Goal: Transaction & Acquisition: Book appointment/travel/reservation

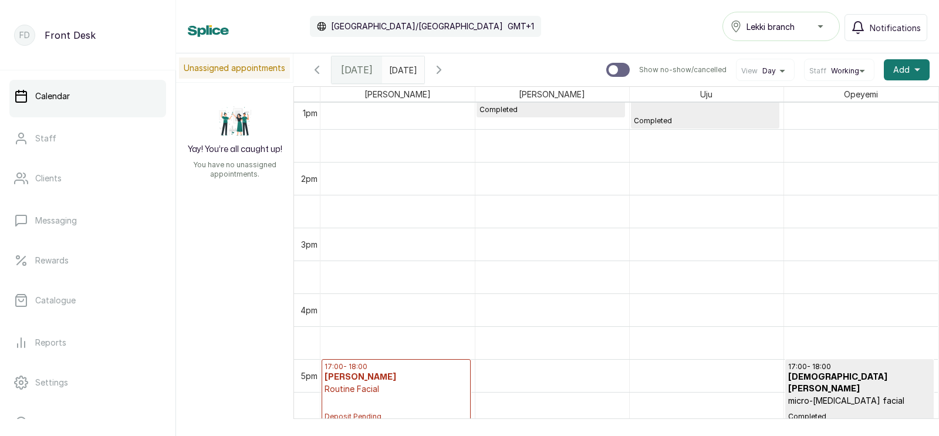
scroll to position [894, 0]
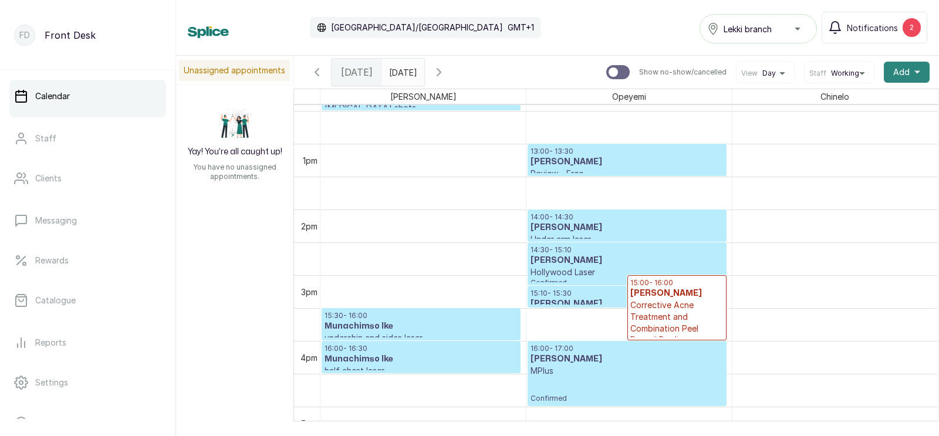
click at [902, 68] on span "Add" at bounding box center [901, 72] width 16 height 12
click at [845, 103] on span "Add Appointment" at bounding box center [863, 104] width 113 height 14
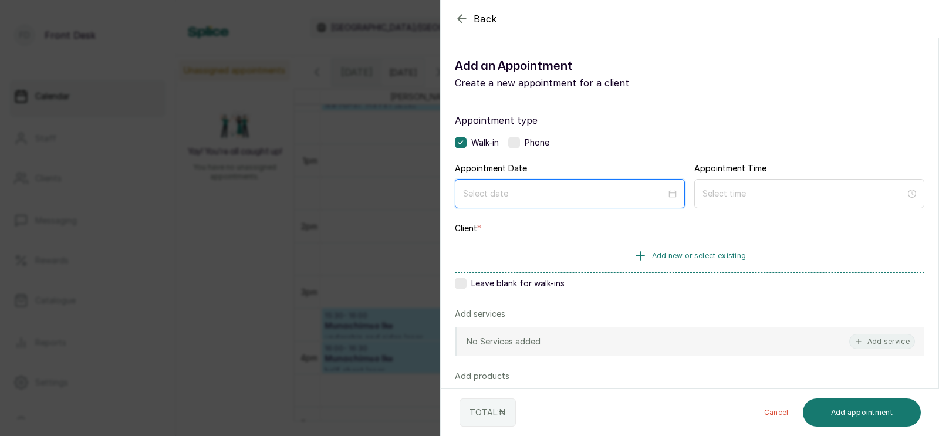
click at [542, 196] on input at bounding box center [564, 193] width 203 height 13
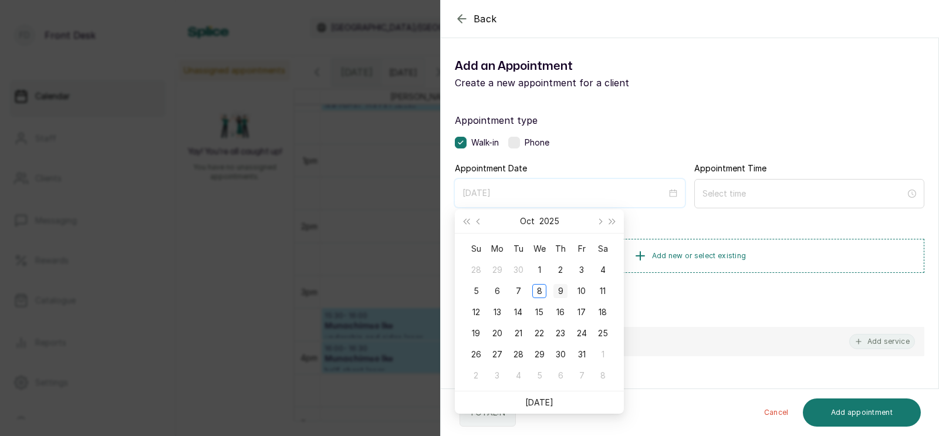
type input "[DATE]"
click at [560, 290] on div "9" at bounding box center [560, 291] width 14 height 14
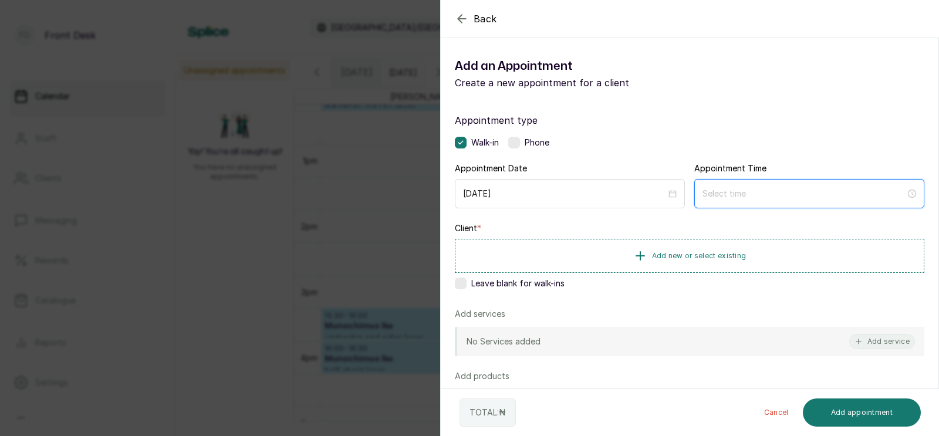
click at [724, 194] on input at bounding box center [803, 193] width 203 height 13
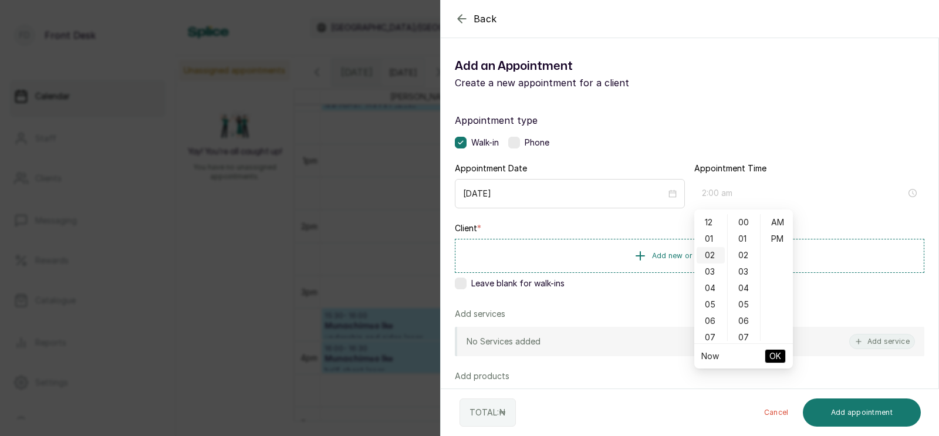
click at [710, 258] on div "02" at bounding box center [710, 255] width 28 height 16
type input "2:00 pm"
click at [773, 238] on div "PM" at bounding box center [777, 239] width 28 height 16
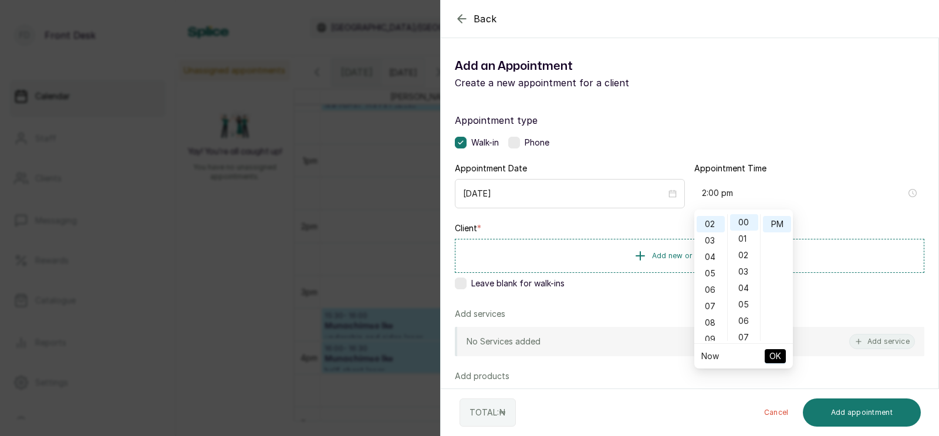
click at [774, 353] on span "OK" at bounding box center [775, 356] width 12 height 22
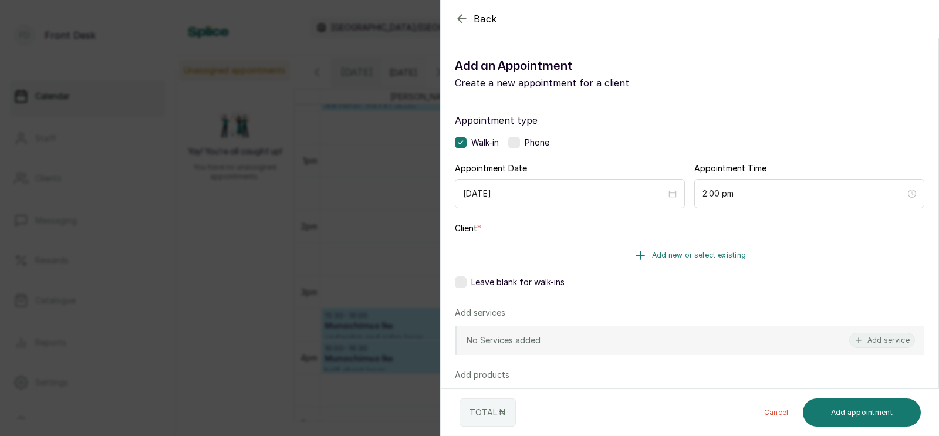
click at [676, 252] on span "Add new or select existing" at bounding box center [699, 254] width 94 height 9
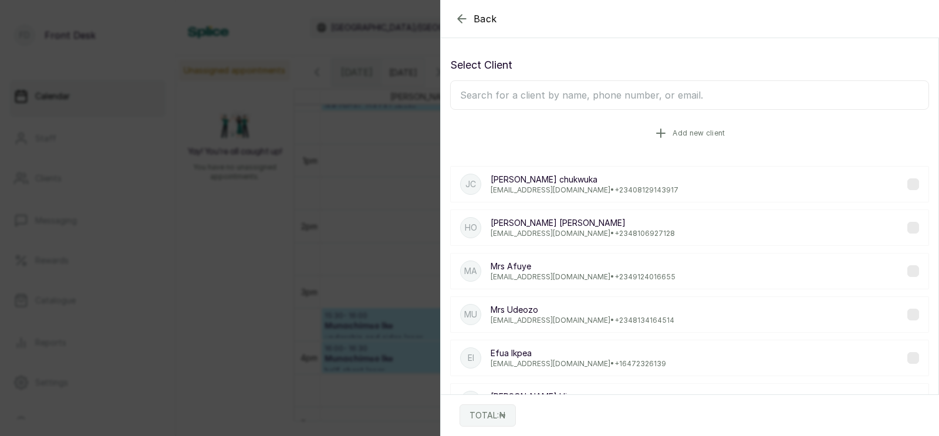
click at [669, 135] on button "Add new client" at bounding box center [689, 133] width 479 height 33
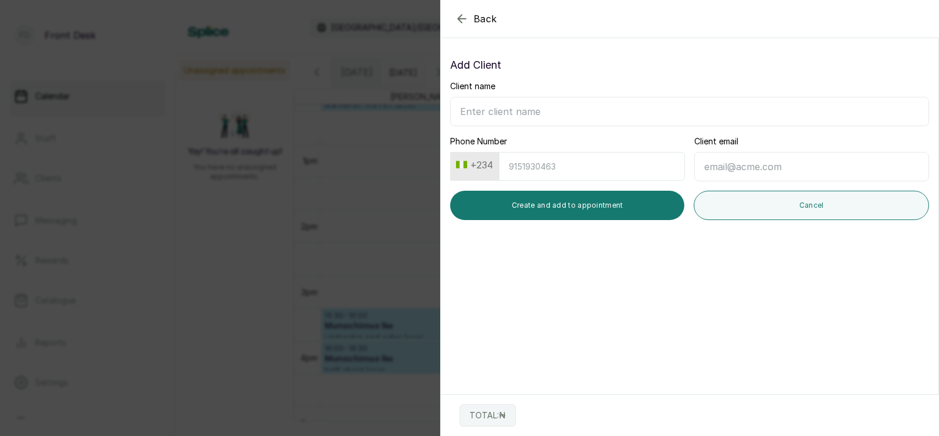
click at [549, 110] on input "Client name" at bounding box center [689, 111] width 479 height 29
type input "[PERSON_NAME]"
click at [553, 166] on input "Phone Number" at bounding box center [592, 166] width 186 height 29
type input "7011107789"
click at [727, 165] on input "Client email" at bounding box center [811, 166] width 235 height 29
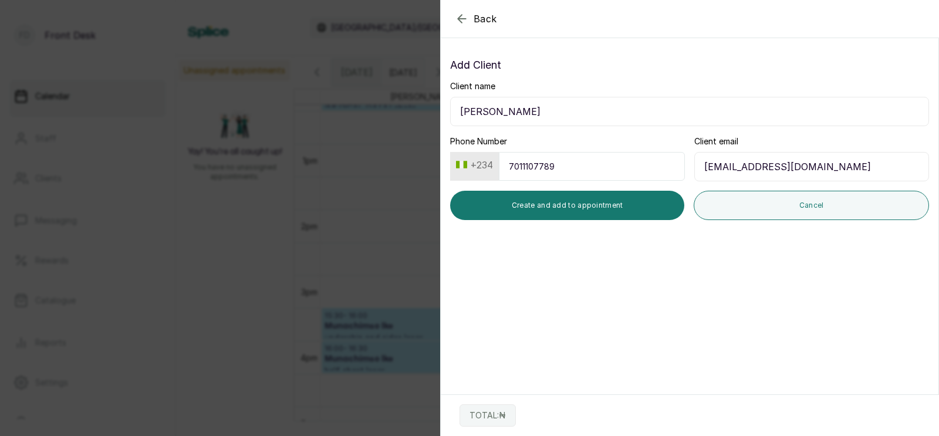
type input "[EMAIL_ADDRESS][DOMAIN_NAME]"
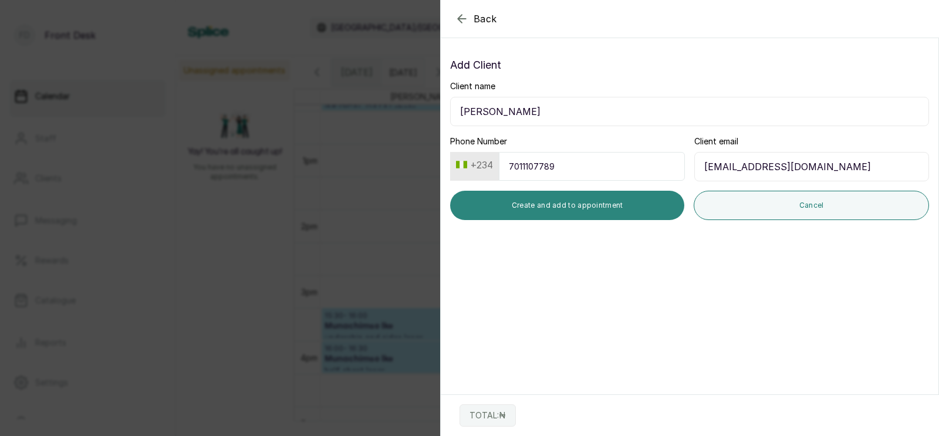
click at [601, 204] on button "Create and add to appointment" at bounding box center [567, 205] width 234 height 29
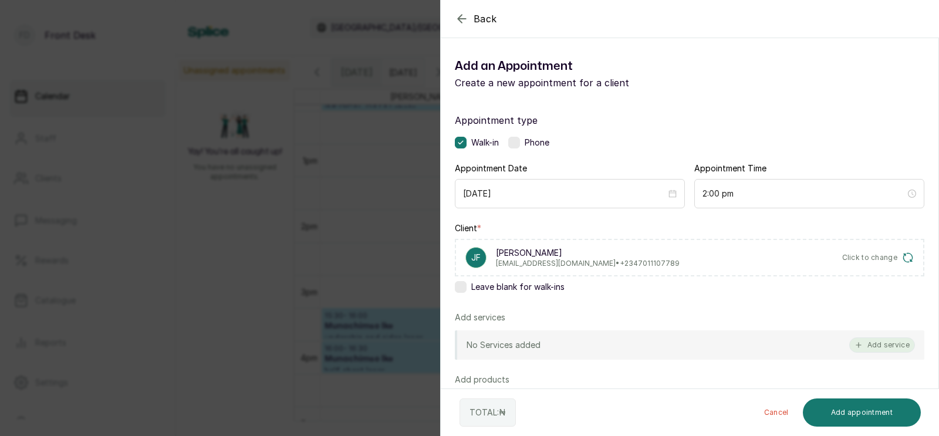
click at [883, 344] on button "Add service" at bounding box center [882, 344] width 66 height 15
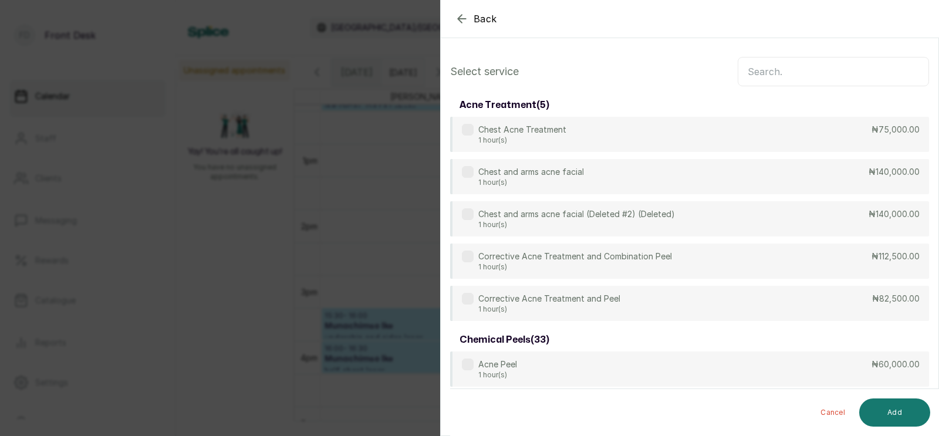
scroll to position [0, 0]
click at [760, 72] on input "text" at bounding box center [832, 71] width 191 height 29
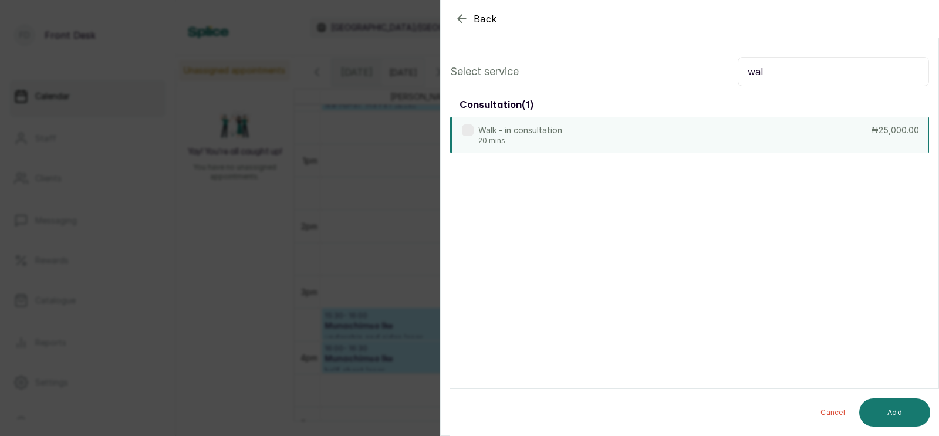
type input "wal"
click at [662, 127] on div "Walk - in consultation 20 mins ₦25,000.00" at bounding box center [689, 135] width 479 height 36
click at [887, 412] on button "Add" at bounding box center [894, 412] width 71 height 28
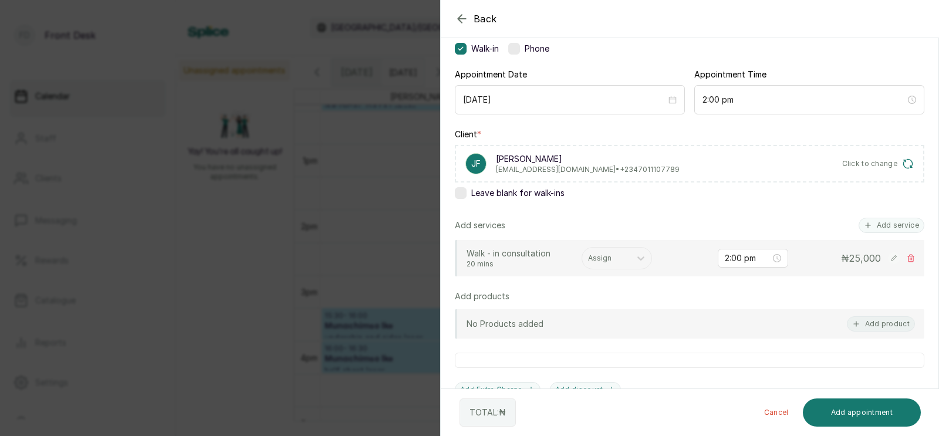
scroll to position [97, 0]
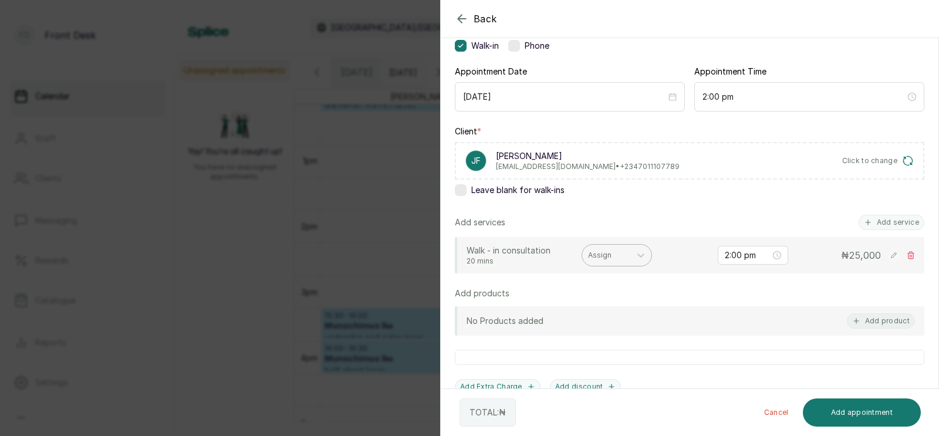
click at [609, 253] on div at bounding box center [606, 255] width 36 height 11
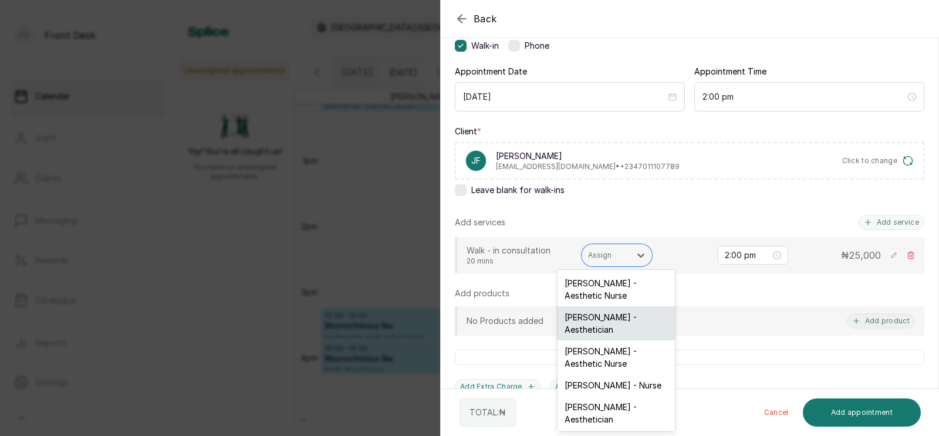
click at [602, 319] on div "[PERSON_NAME] - Aesthetician" at bounding box center [615, 323] width 117 height 34
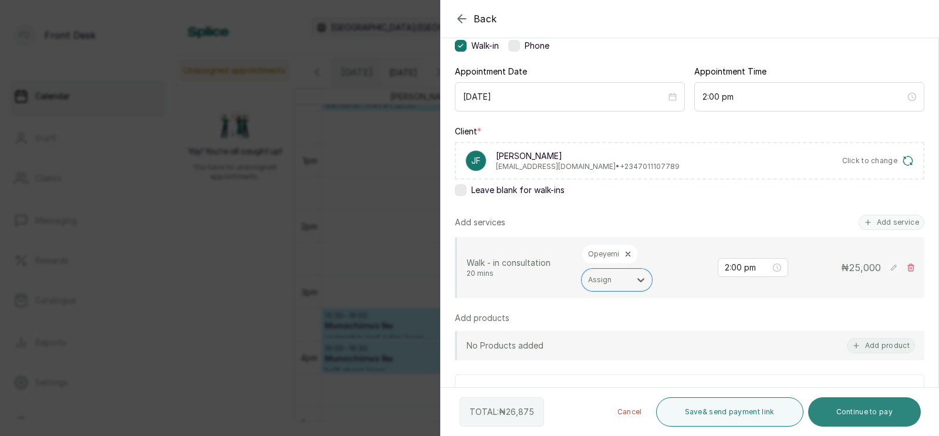
click at [848, 408] on button "Continue to pay" at bounding box center [864, 411] width 113 height 29
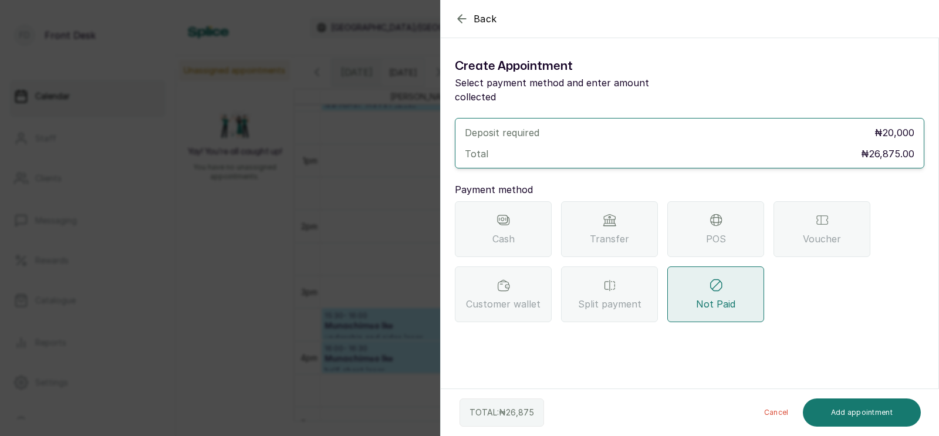
scroll to position [0, 0]
click at [606, 213] on icon at bounding box center [609, 220] width 14 height 14
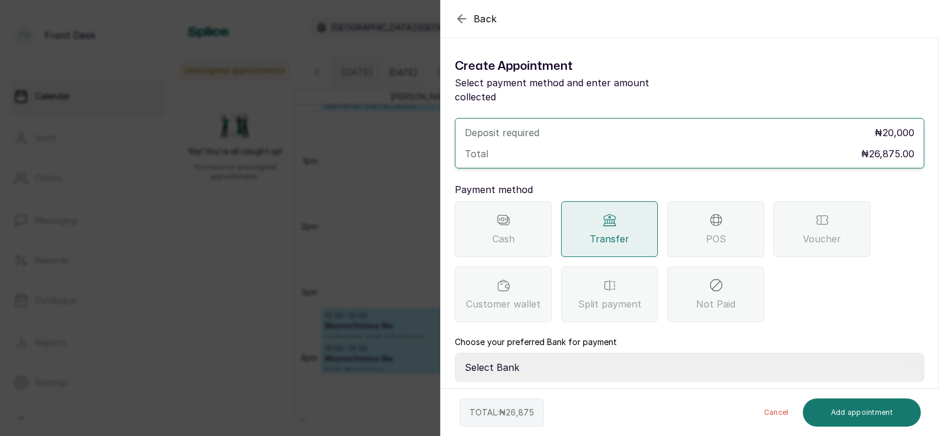
scroll to position [51, 0]
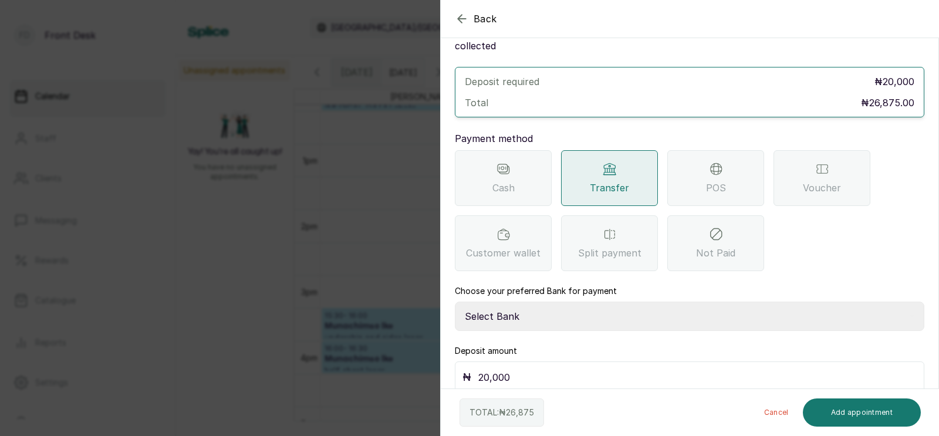
click at [542, 301] on select "Select Bank [PERSON_NAME] Fairmoney Microfinance Bank SKN ANALYTICS MED AESTH. …" at bounding box center [689, 315] width 469 height 29
select select "43272bc0-21c6-4b19-b9fb-c2093b8603c2"
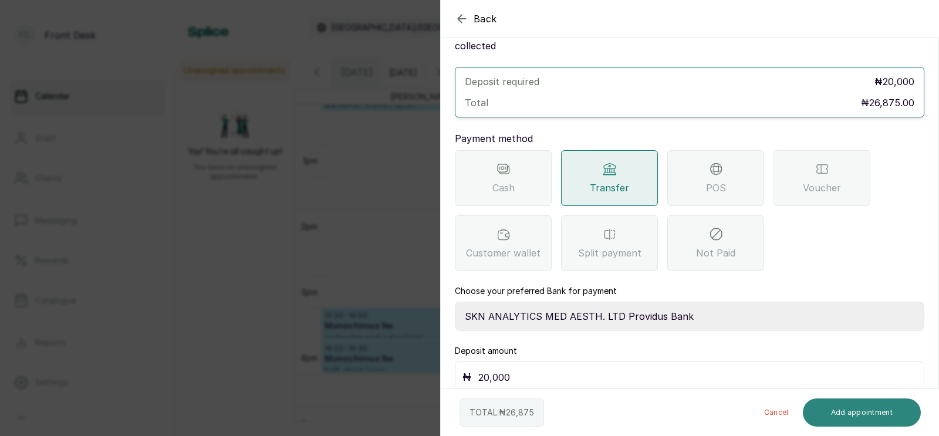
click at [853, 412] on button "Add appointment" at bounding box center [861, 412] width 118 height 28
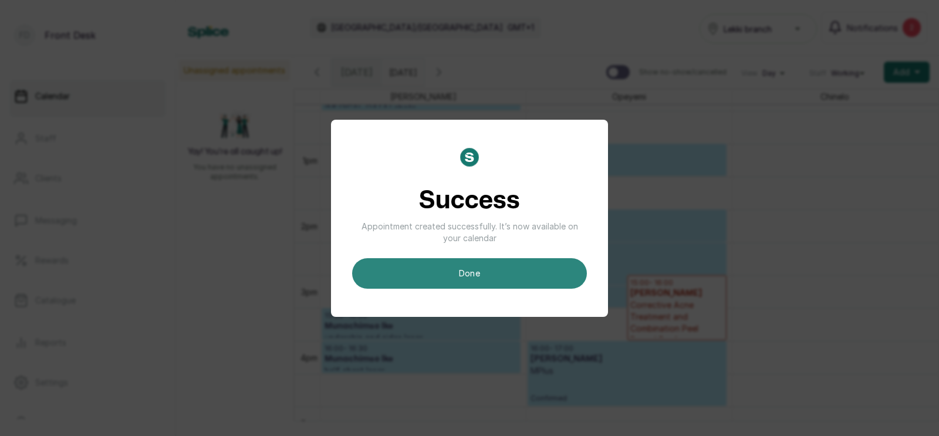
click at [491, 276] on button "done" at bounding box center [469, 273] width 235 height 31
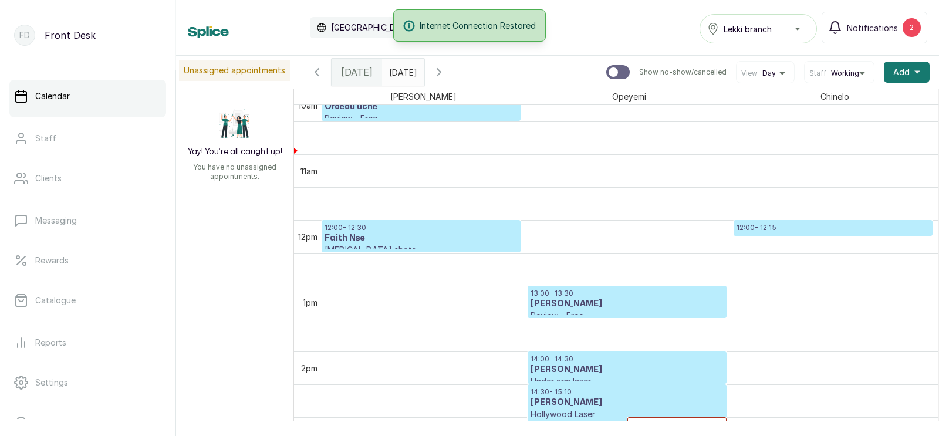
scroll to position [676, 0]
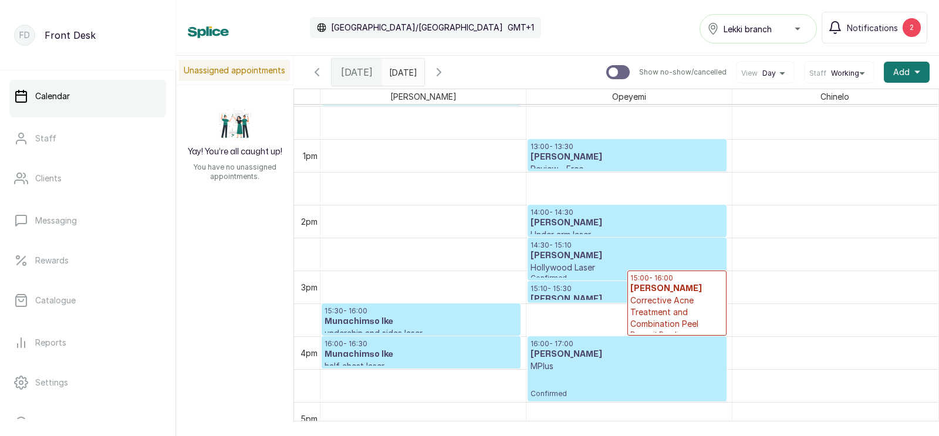
click at [446, 70] on icon "button" at bounding box center [439, 72] width 14 height 14
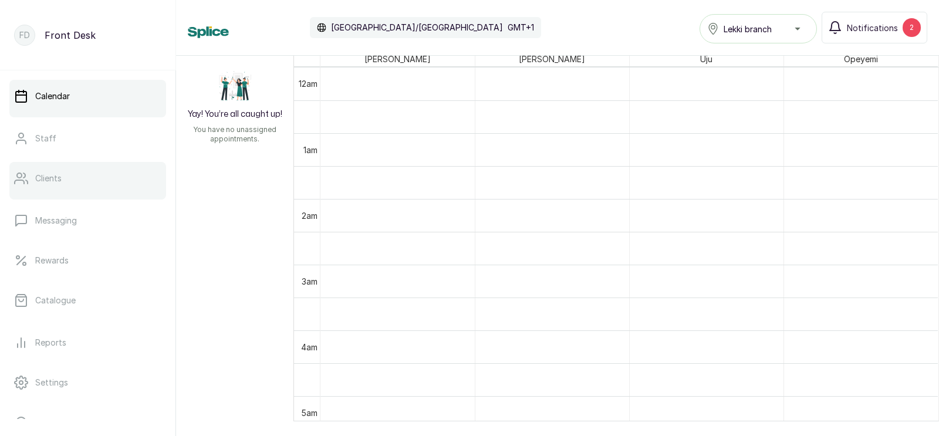
click at [53, 176] on p "Clients" at bounding box center [48, 178] width 26 height 12
